Goal: Entertainment & Leisure: Consume media (video, audio)

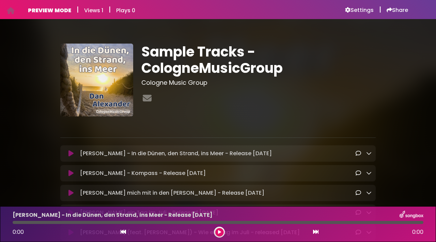
click at [223, 233] on button at bounding box center [219, 232] width 9 height 9
click at [220, 232] on icon at bounding box center [219, 232] width 3 height 4
